Goal: Check status: Check status

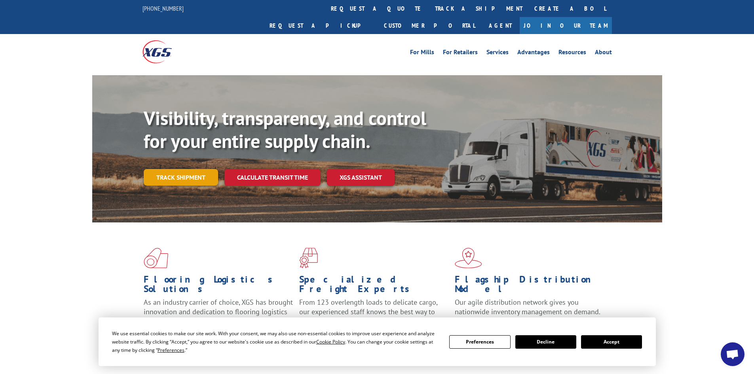
click at [190, 169] on link "Track shipment" at bounding box center [181, 177] width 74 height 17
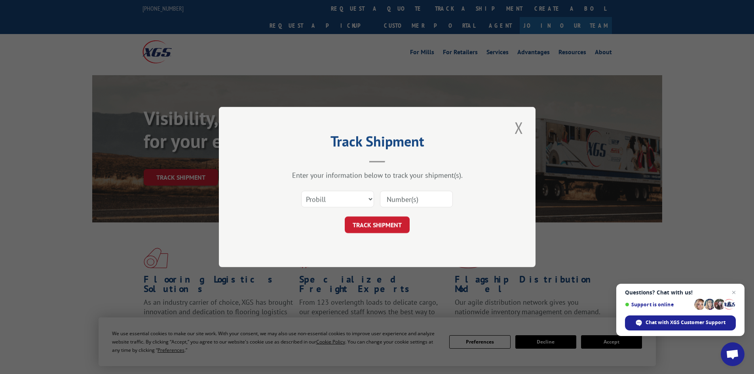
click at [413, 200] on input at bounding box center [416, 199] width 73 height 17
type input "2820136"
click button "TRACK SHIPMENT" at bounding box center [377, 225] width 65 height 17
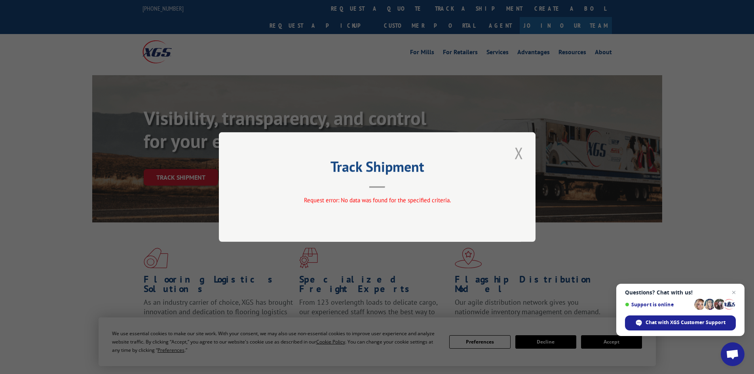
click at [521, 154] on button "Close modal" at bounding box center [518, 153] width 13 height 22
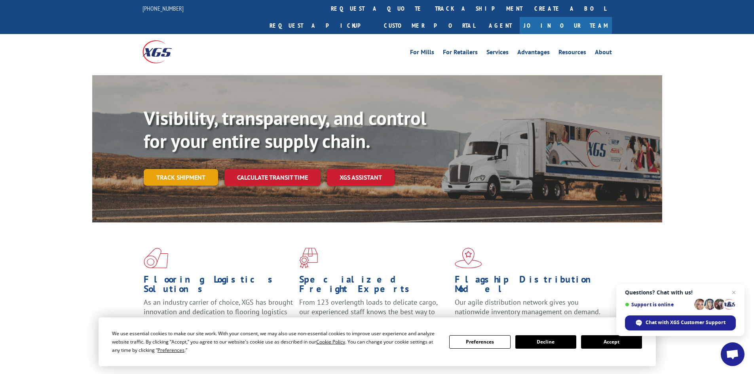
click at [198, 169] on link "Track shipment" at bounding box center [181, 177] width 74 height 17
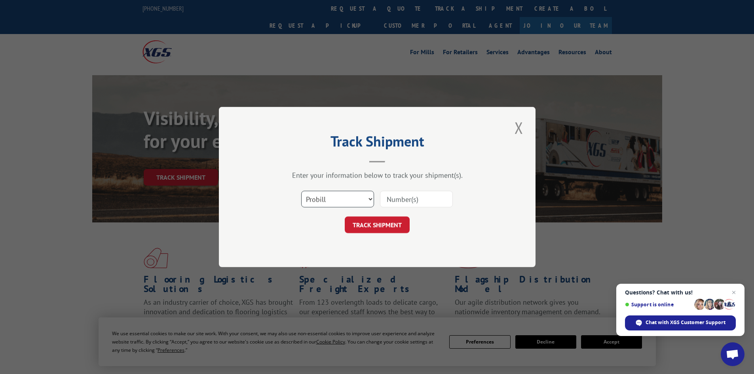
click at [339, 202] on select "Select category... Probill BOL PO" at bounding box center [337, 199] width 73 height 17
select select "bol"
click at [301, 191] on select "Select category... Probill BOL PO" at bounding box center [337, 199] width 73 height 17
click at [390, 199] on input at bounding box center [416, 199] width 73 height 17
type input "2820136"
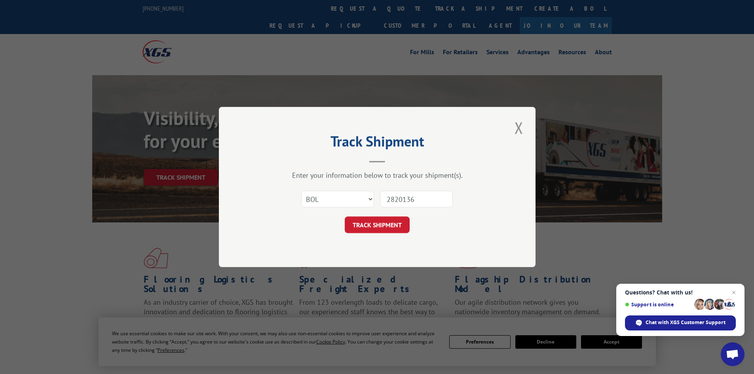
click button "TRACK SHIPMENT" at bounding box center [377, 225] width 65 height 17
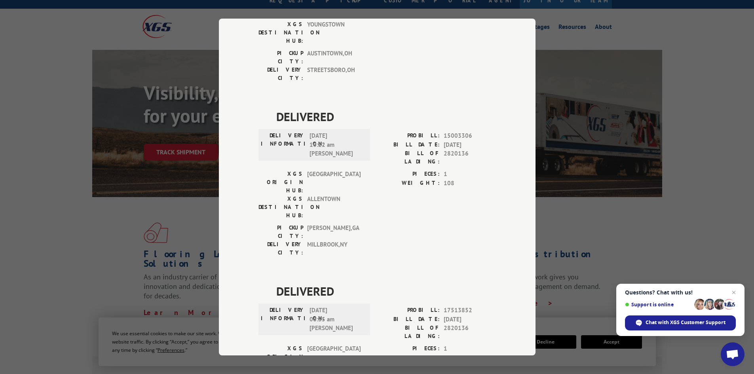
scroll to position [40, 0]
